Goal: Information Seeking & Learning: Learn about a topic

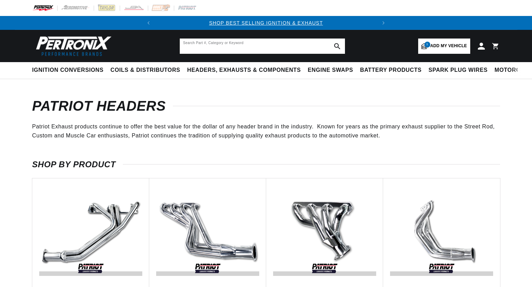
click at [239, 41] on input "text" at bounding box center [262, 45] width 165 height 15
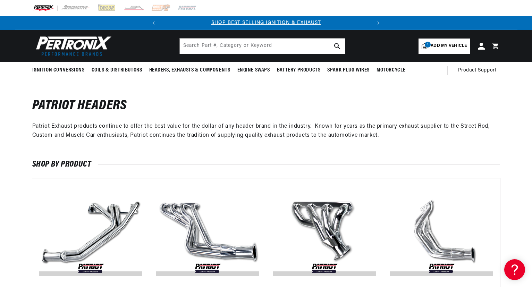
click at [459, 44] on span "Add my vehicle" at bounding box center [448, 46] width 36 height 7
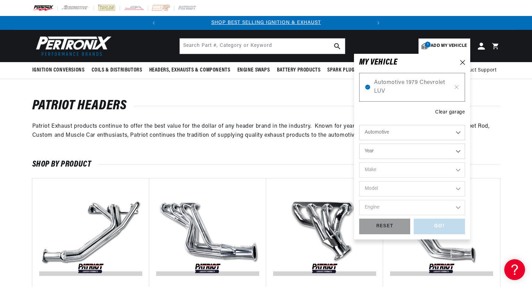
click at [449, 110] on div "Clear garage" at bounding box center [449, 113] width 29 height 8
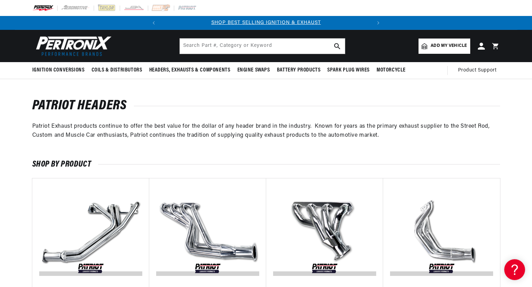
drag, startPoint x: 267, startPoint y: 37, endPoint x: 260, endPoint y: 46, distance: 11.4
click at [266, 37] on header "BETTER SEARCH RESULTS Add your vehicle's year, make, and model to find parts be…" at bounding box center [266, 46] width 502 height 32
click at [258, 46] on input "text" at bounding box center [262, 45] width 165 height 15
type input "h8023"
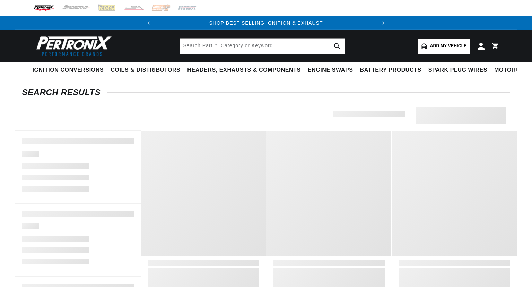
type input "h8023"
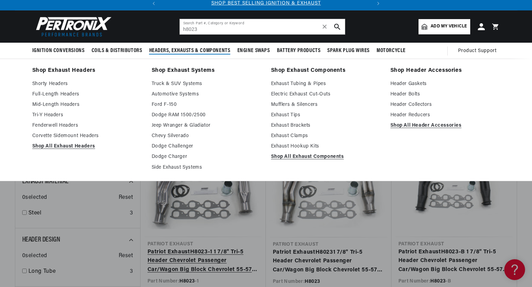
scroll to position [96, 0]
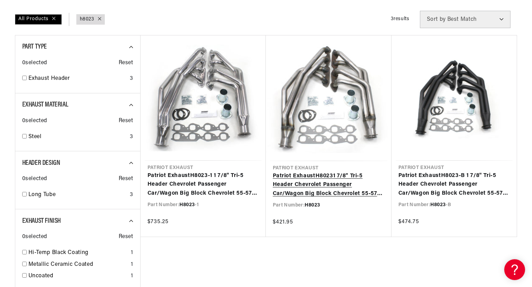
click at [303, 189] on link "Patriot Exhaust H8023 1 7/8" Tri-5 Header Chevrolet Passenger Car/Wagon Big Blo…" at bounding box center [329, 185] width 112 height 27
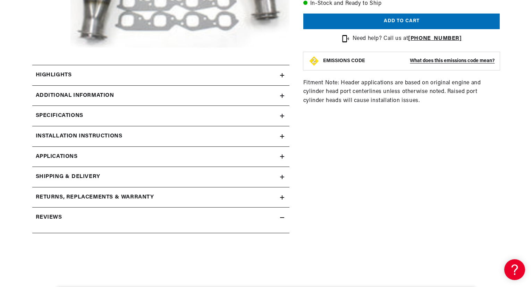
scroll to position [294, 0]
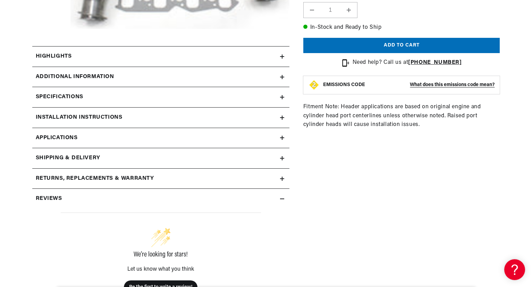
click at [79, 96] on h2 "Specifications" at bounding box center [60, 97] width 48 height 9
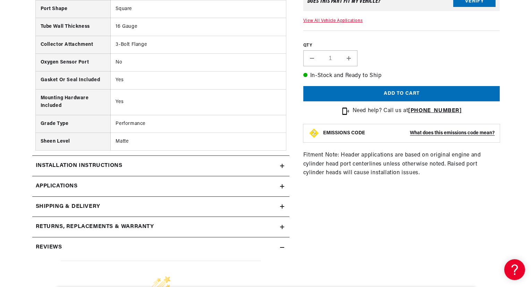
scroll to position [501, 0]
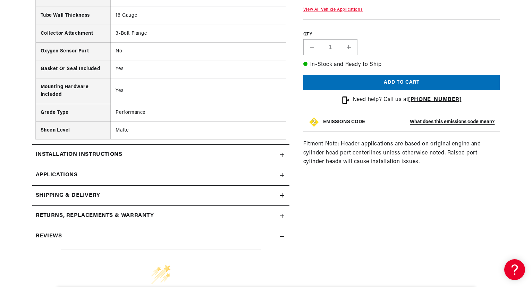
click at [107, 153] on h2 "Installation instructions" at bounding box center [79, 154] width 87 height 9
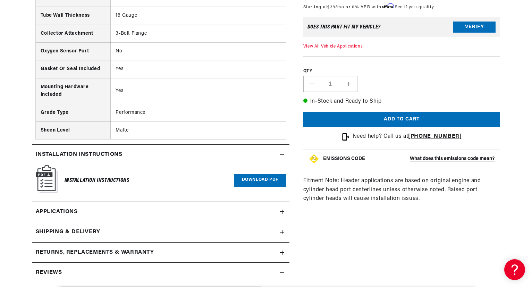
scroll to position [0, 210]
drag, startPoint x: 80, startPoint y: 214, endPoint x: 74, endPoint y: 205, distance: 10.9
click at [79, 214] on link "Applications" at bounding box center [160, 212] width 257 height 20
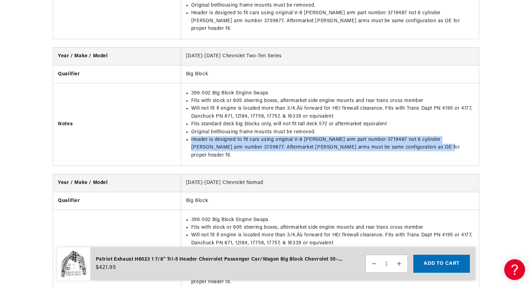
scroll to position [0, 210]
drag, startPoint x: 192, startPoint y: 135, endPoint x: 404, endPoint y: 149, distance: 212.4
click at [404, 149] on td "396-502 Big Block Engine Swaps Fits with stock or 605 steering boxes, aftermark…" at bounding box center [330, 124] width 298 height 82
copy li "Header is designed to fit cars using original V-8 pitman arm part number 371948…"
